Goal: Navigation & Orientation: Find specific page/section

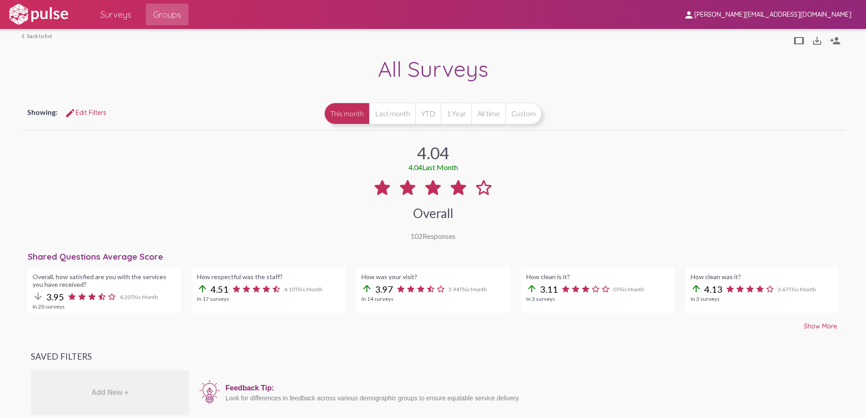
scroll to position [285, 0]
click at [37, 36] on link "arrow_back_ios back to list" at bounding box center [37, 36] width 30 height 7
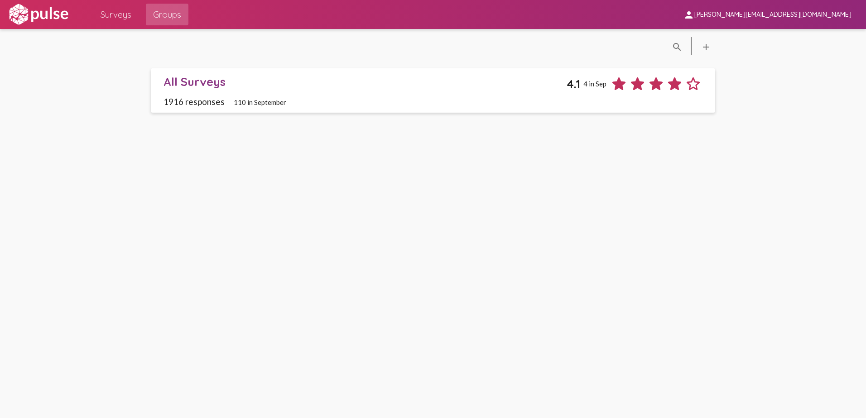
click at [18, 16] on img at bounding box center [38, 14] width 62 height 23
